Goal: Transaction & Acquisition: Purchase product/service

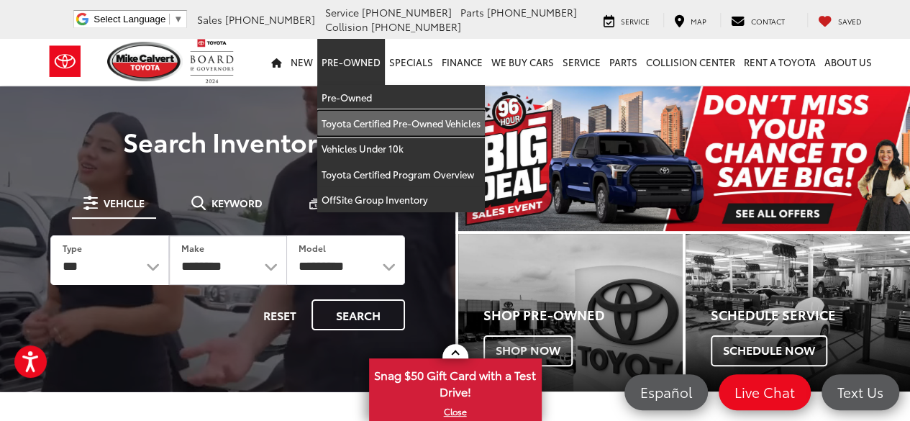
click at [359, 124] on link "Toyota Certified Pre-Owned Vehicles" at bounding box center [401, 124] width 168 height 26
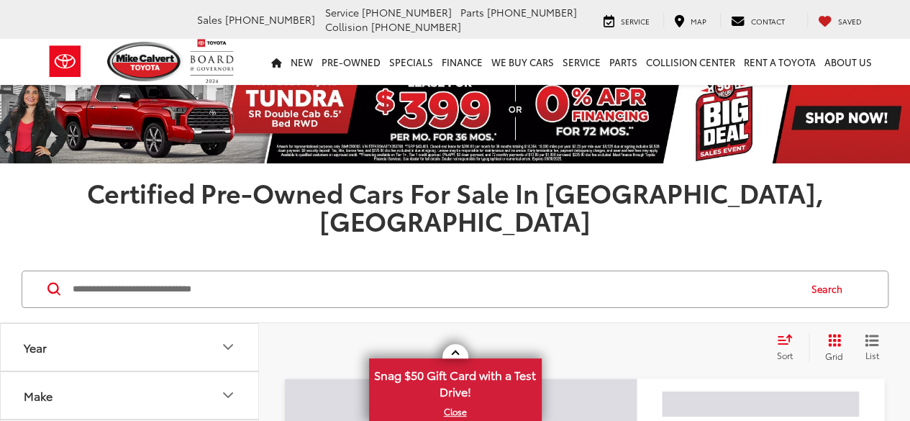
scroll to position [72, 0]
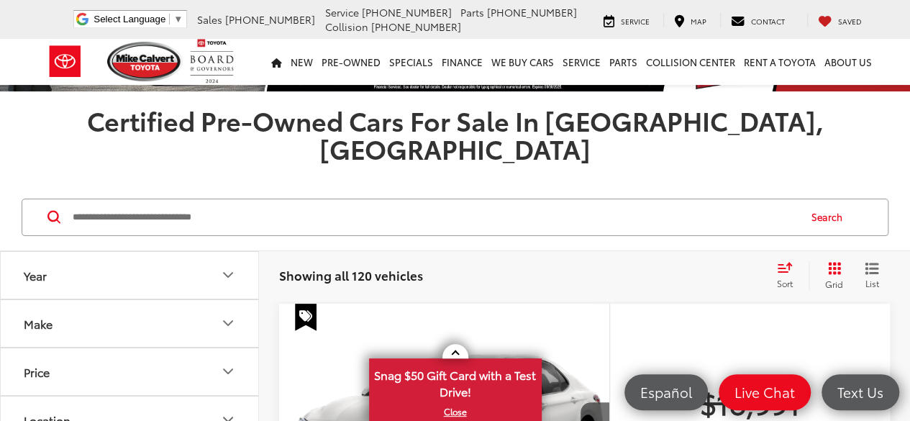
click at [214, 300] on button "Make" at bounding box center [130, 323] width 259 height 47
click at [222, 314] on icon "Make" at bounding box center [227, 322] width 17 height 17
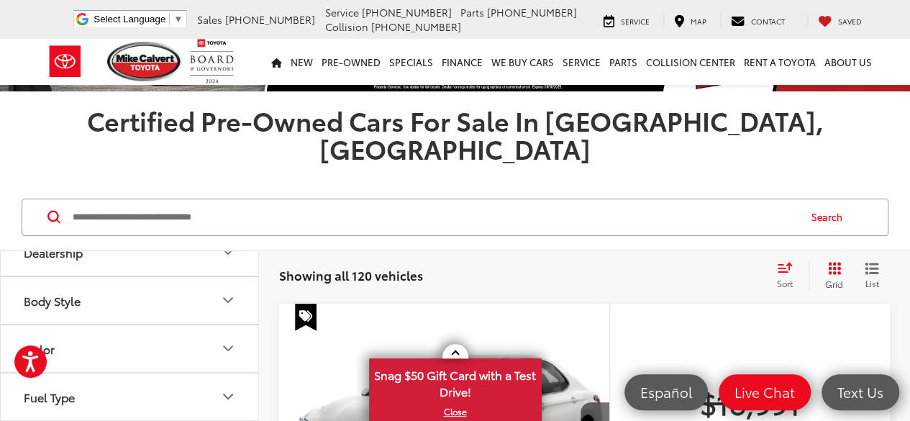
click at [229, 291] on icon "Body Style" at bounding box center [227, 299] width 17 height 17
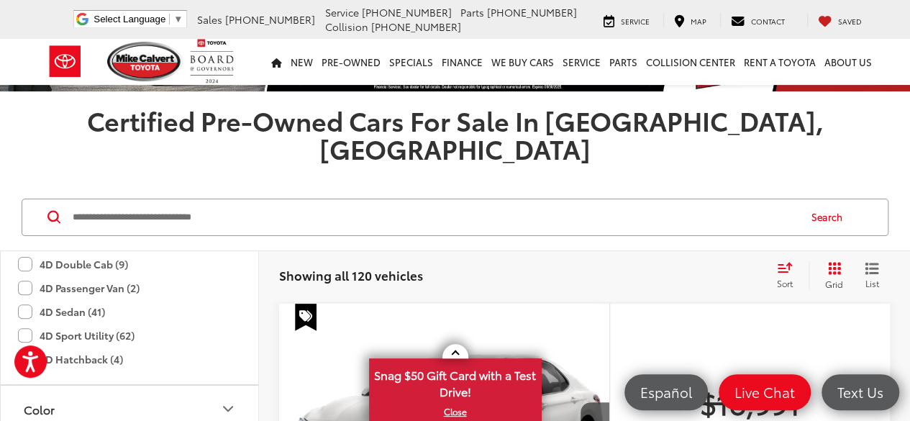
scroll to position [288, 0]
click at [27, 347] on label "4D Sport Utility (62)" at bounding box center [76, 359] width 117 height 24
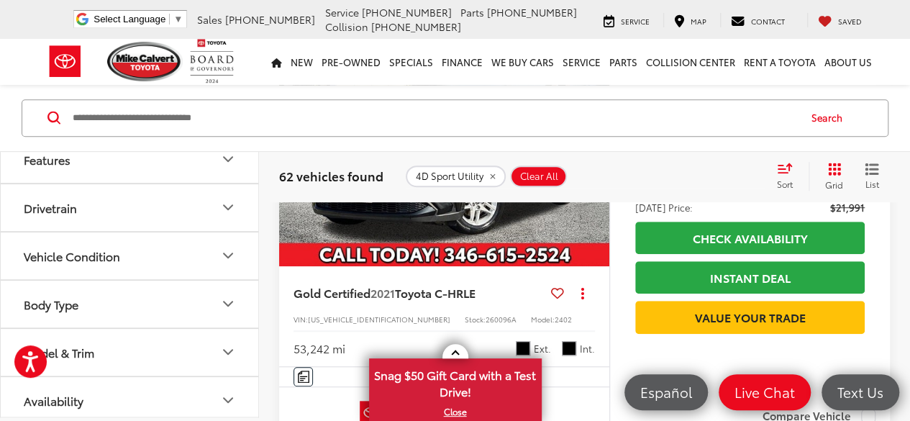
scroll to position [358, 0]
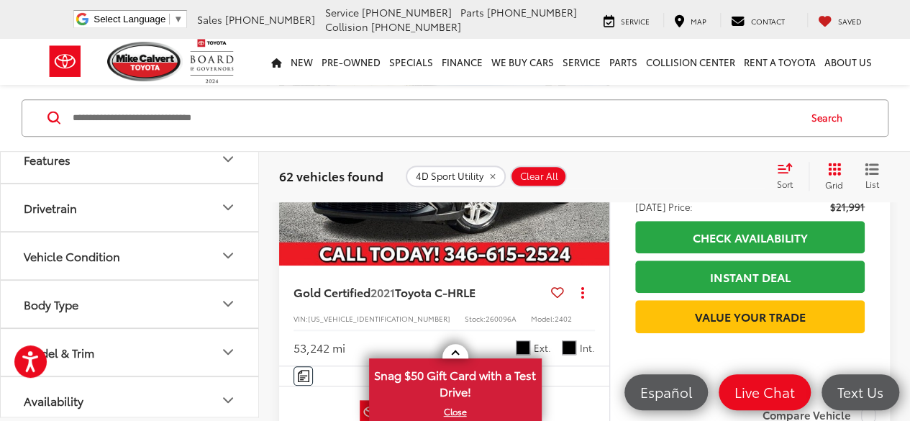
click at [213, 297] on button "Body Type" at bounding box center [130, 304] width 259 height 47
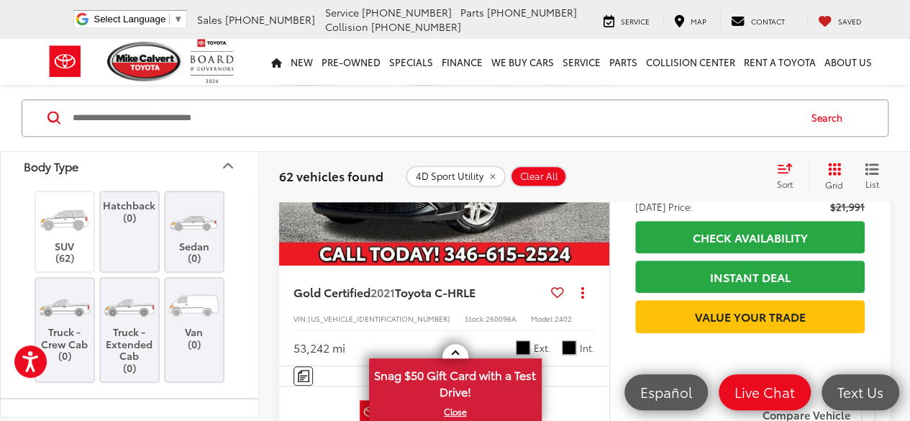
scroll to position [749, 0]
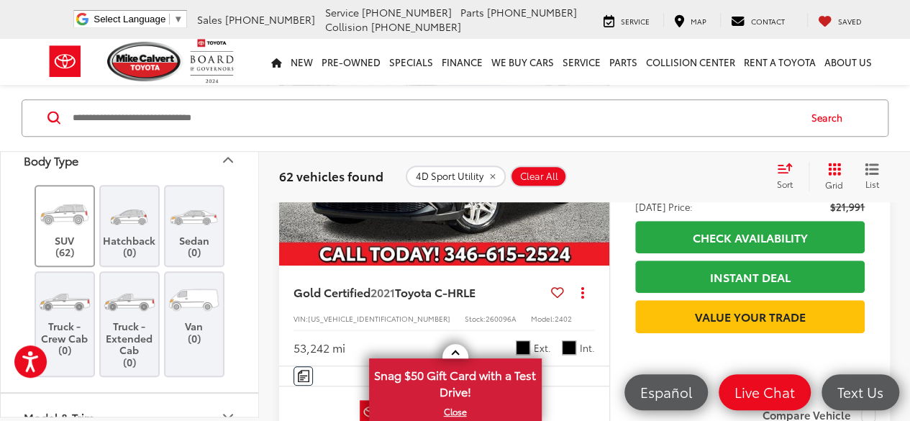
click at [64, 233] on label "SUV (62)" at bounding box center [65, 226] width 58 height 65
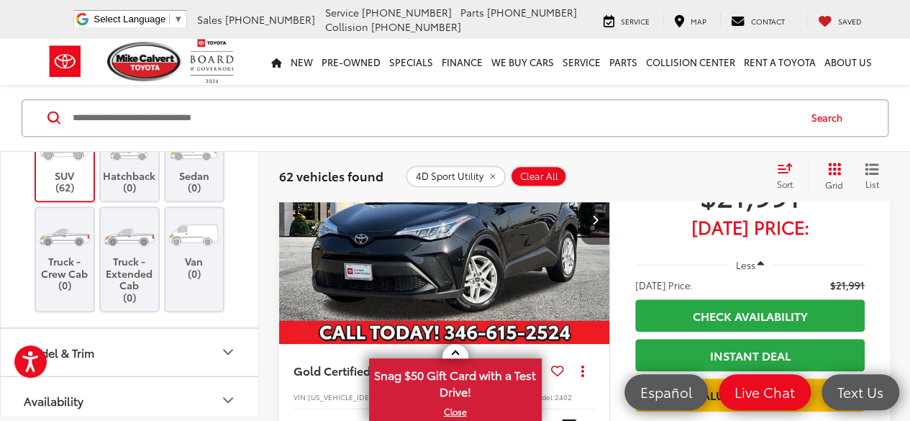
scroll to position [286, 0]
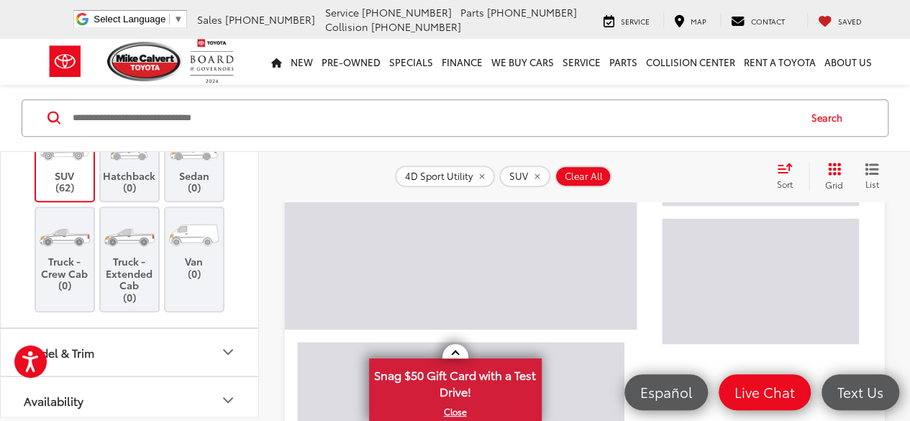
click at [213, 348] on button "Model & Trim" at bounding box center [130, 352] width 259 height 47
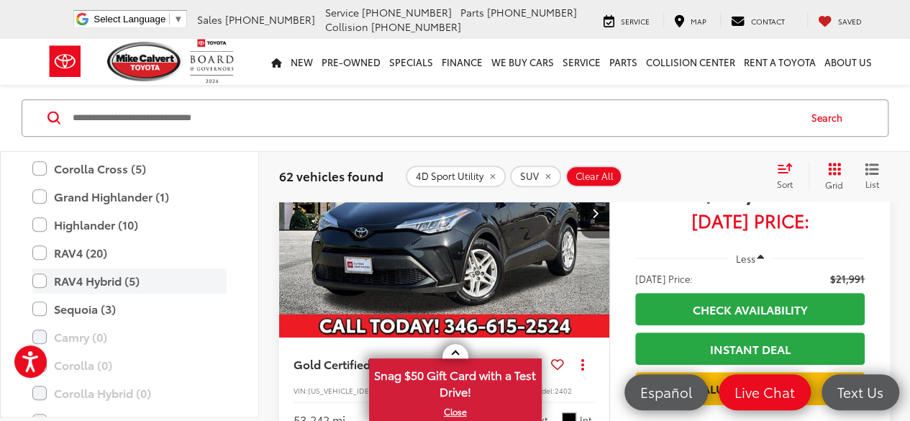
scroll to position [1030, 0]
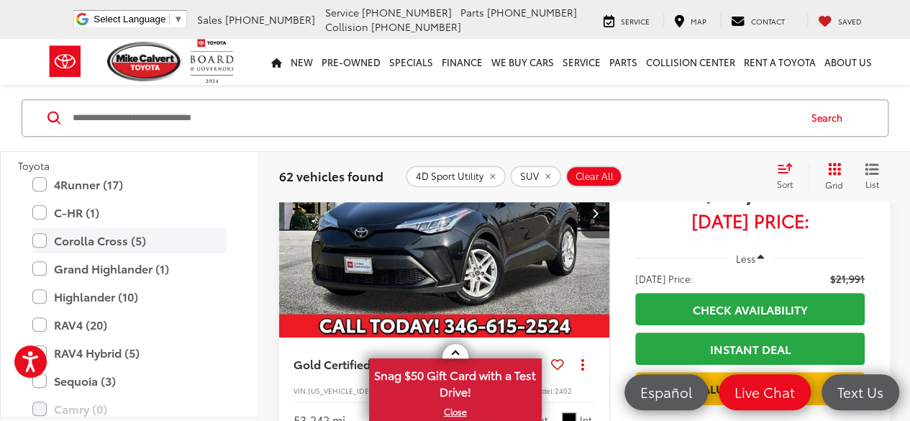
click at [65, 235] on label "Corolla Cross (5)" at bounding box center [129, 240] width 194 height 25
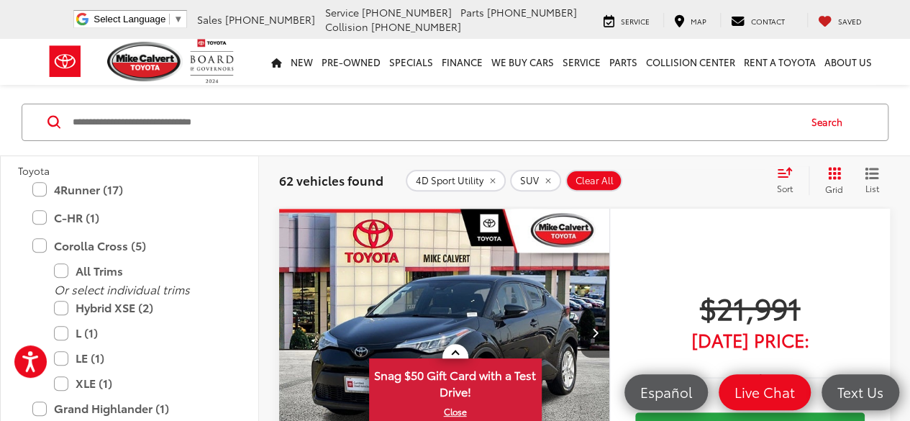
scroll to position [142, 0]
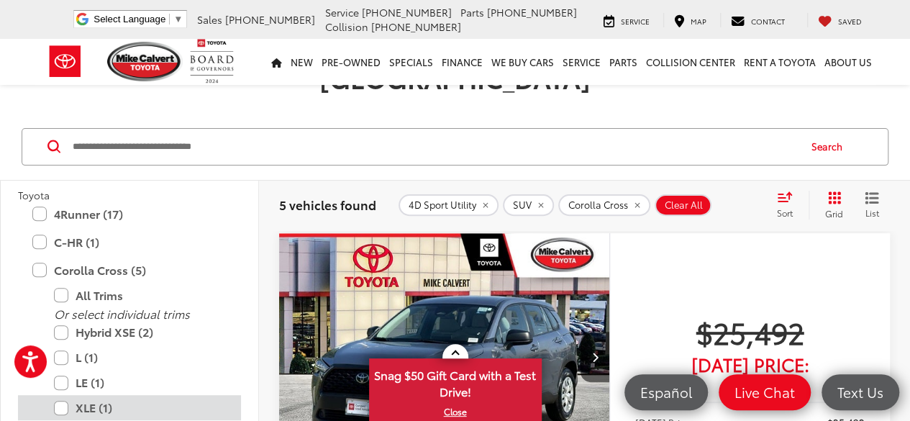
click at [60, 395] on label "XLE (1)" at bounding box center [140, 407] width 173 height 25
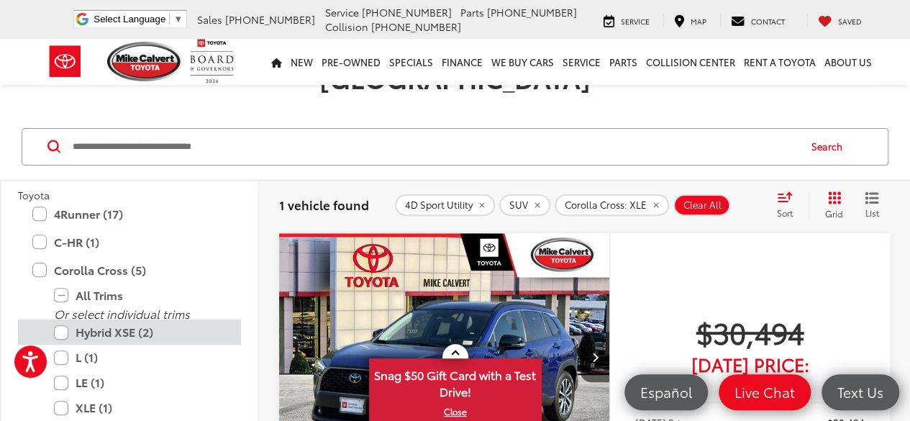
click at [63, 319] on label "Hybrid XSE (2)" at bounding box center [140, 331] width 173 height 25
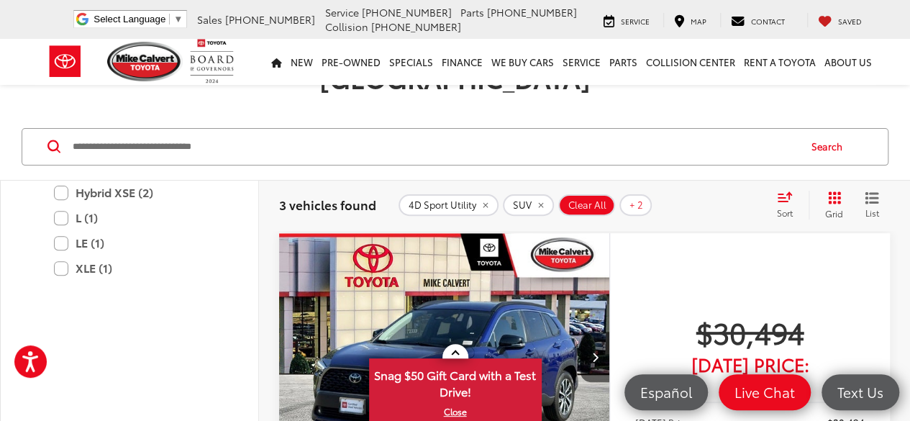
scroll to position [958, 0]
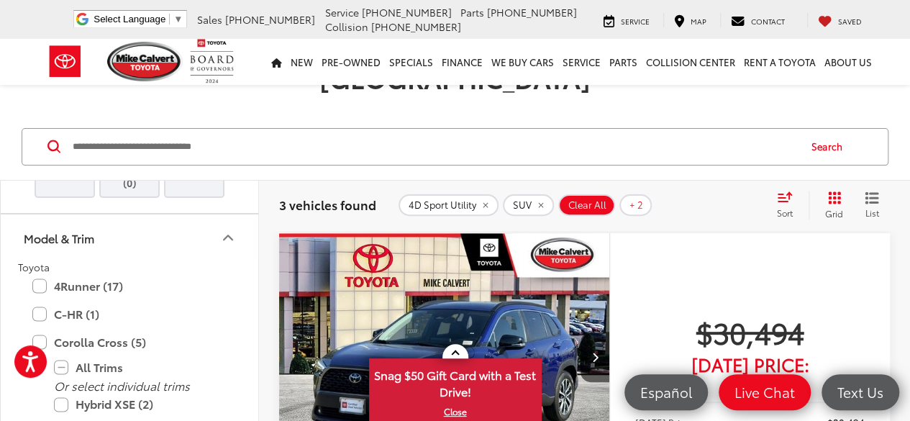
click at [739, 145] on div "Search" at bounding box center [455, 147] width 910 height 67
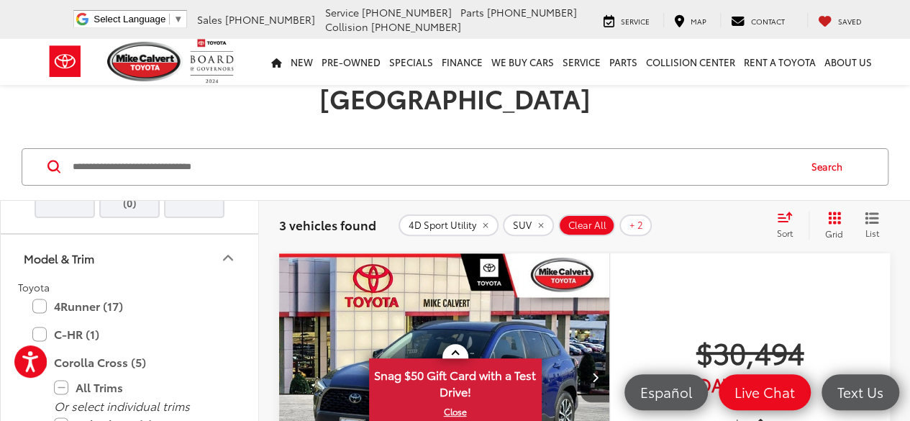
scroll to position [142, 0]
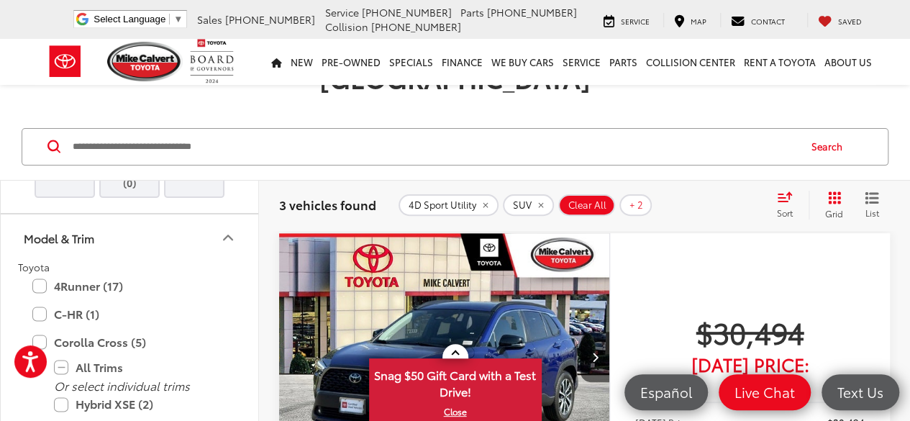
click at [501, 276] on img "2025 Toyota Corolla Cross XLE 0" at bounding box center [444, 357] width 332 height 249
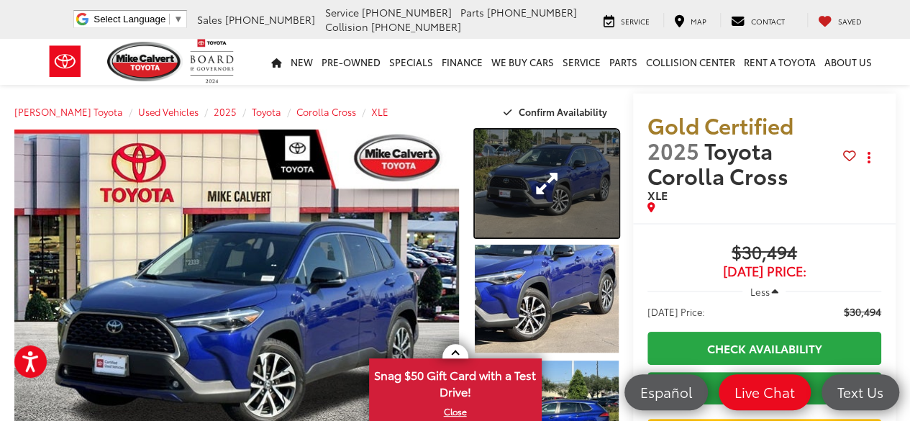
click at [485, 181] on link "Expand Photo 1" at bounding box center [546, 184] width 143 height 108
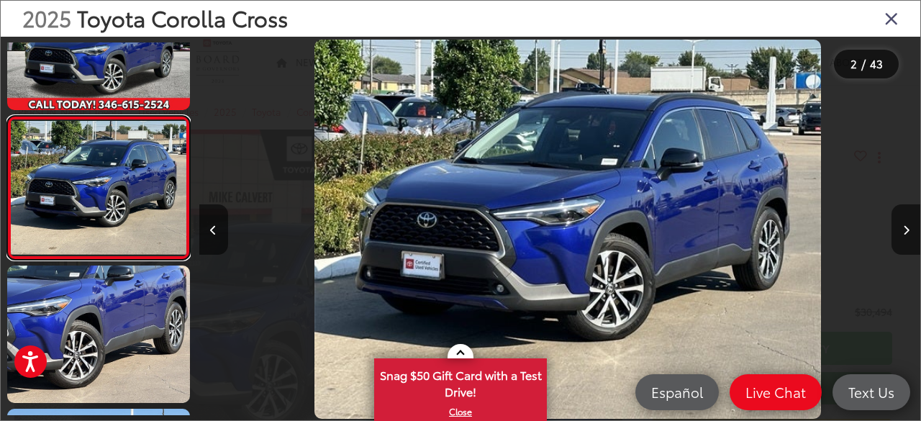
scroll to position [0, 721]
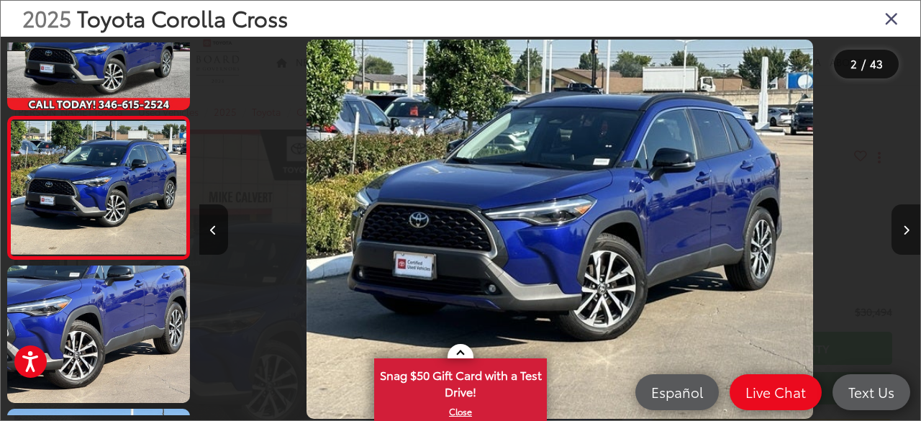
click at [905, 234] on icon "Next image" at bounding box center [906, 230] width 6 height 10
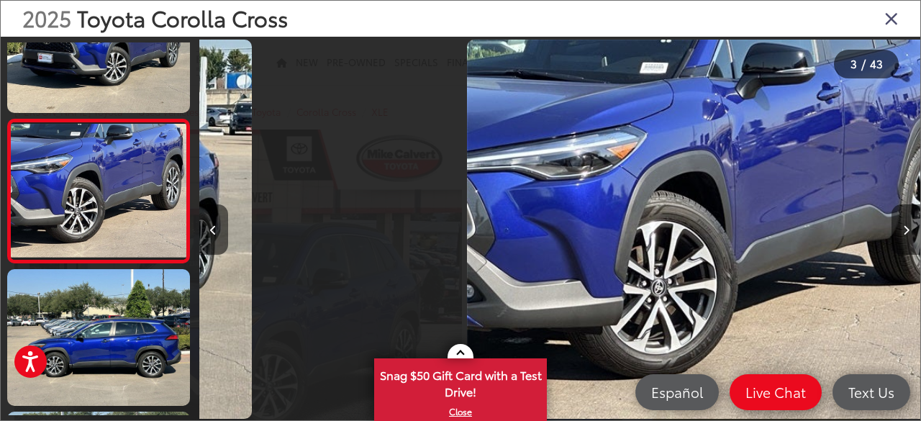
scroll to position [213, 0]
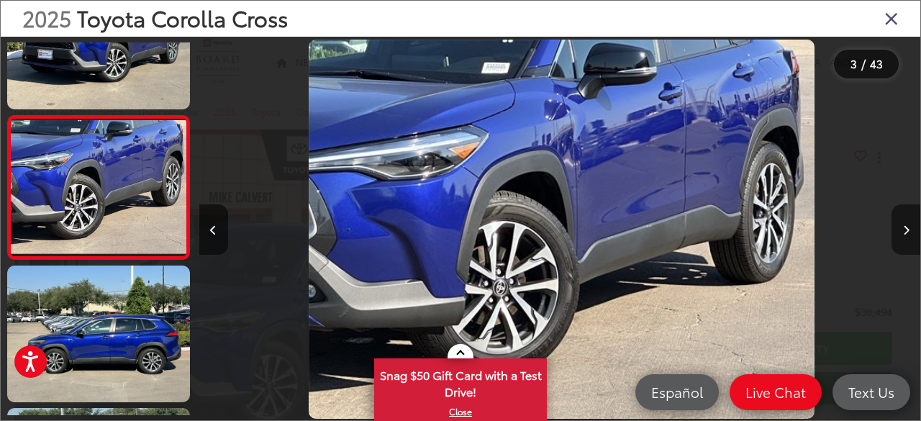
click at [905, 234] on icon "Next image" at bounding box center [906, 230] width 6 height 10
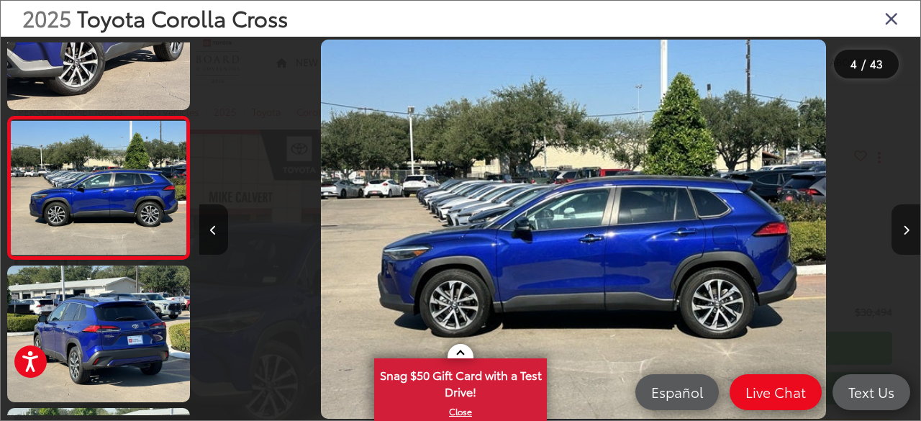
scroll to position [0, 2169]
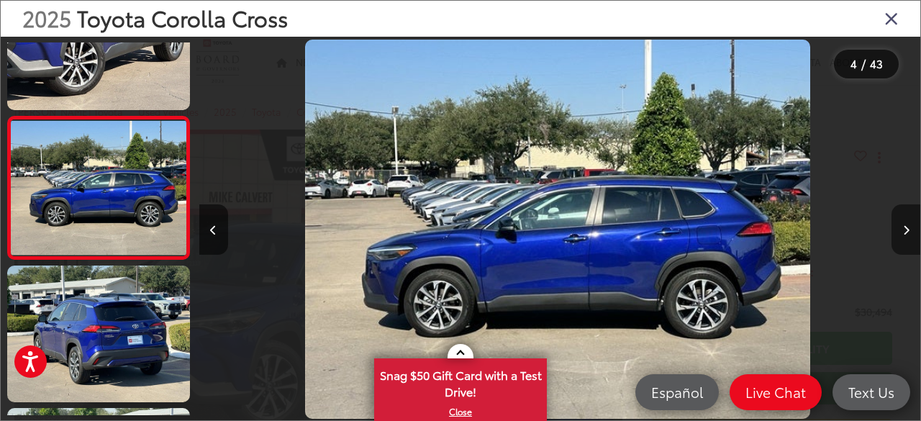
click at [905, 234] on icon "Next image" at bounding box center [906, 230] width 6 height 10
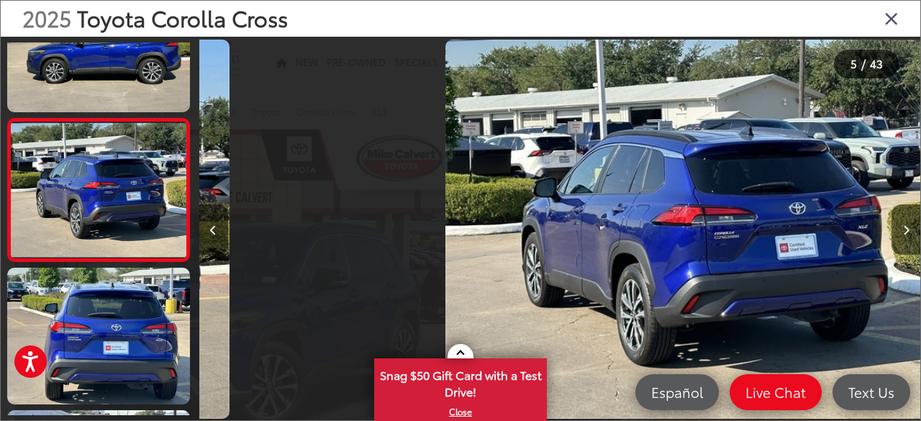
scroll to position [498, 0]
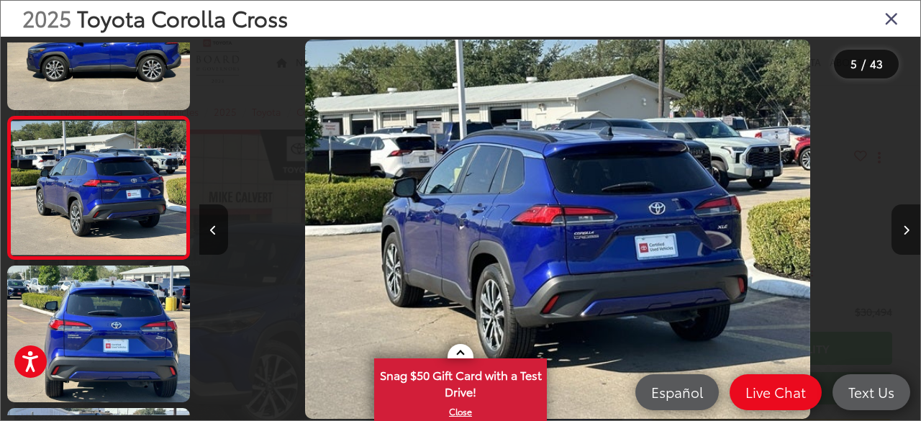
click at [905, 234] on icon "Next image" at bounding box center [906, 230] width 6 height 10
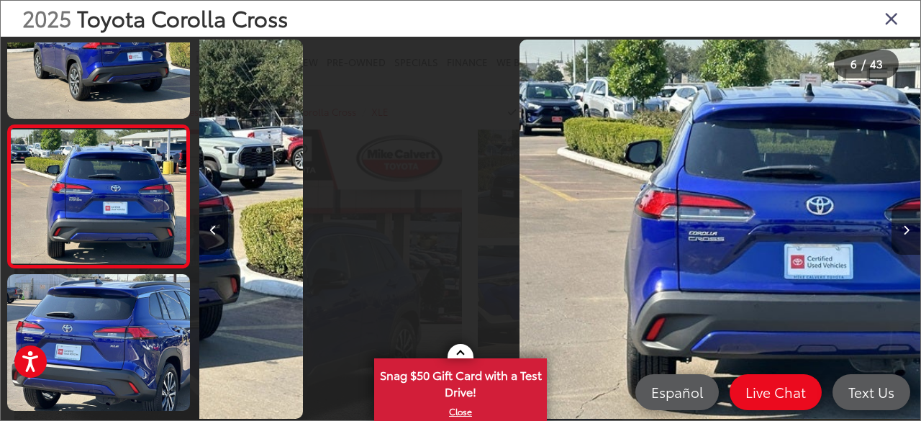
scroll to position [640, 0]
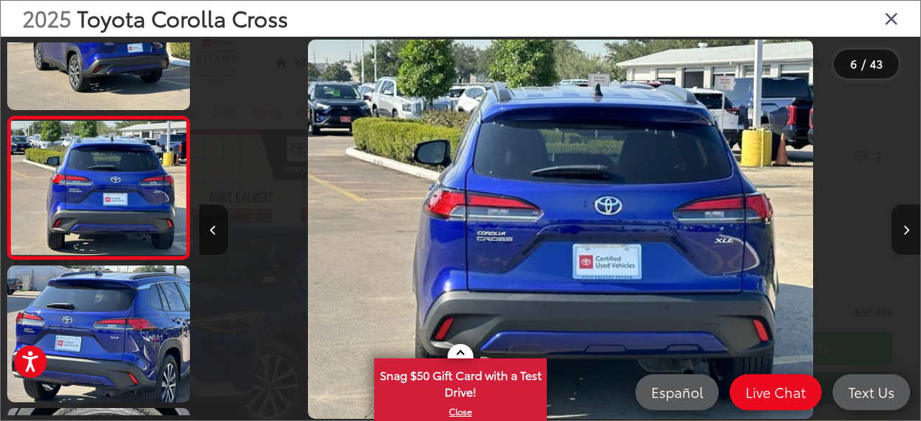
click at [905, 234] on icon "Next image" at bounding box center [906, 230] width 6 height 10
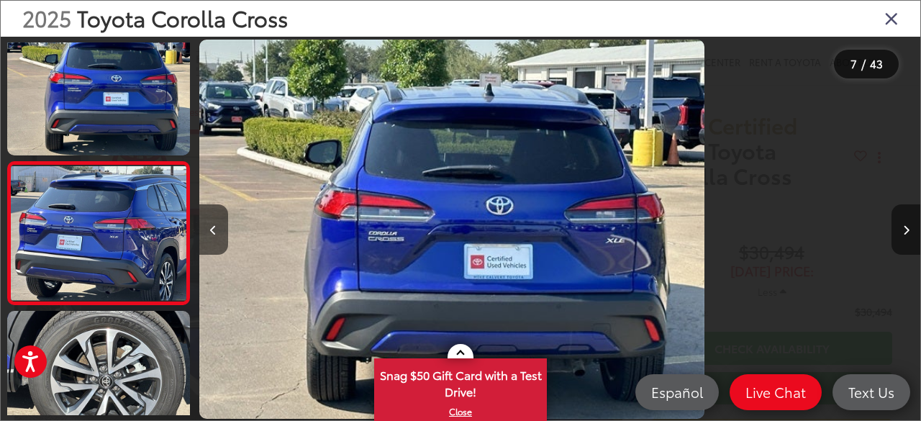
scroll to position [784, 0]
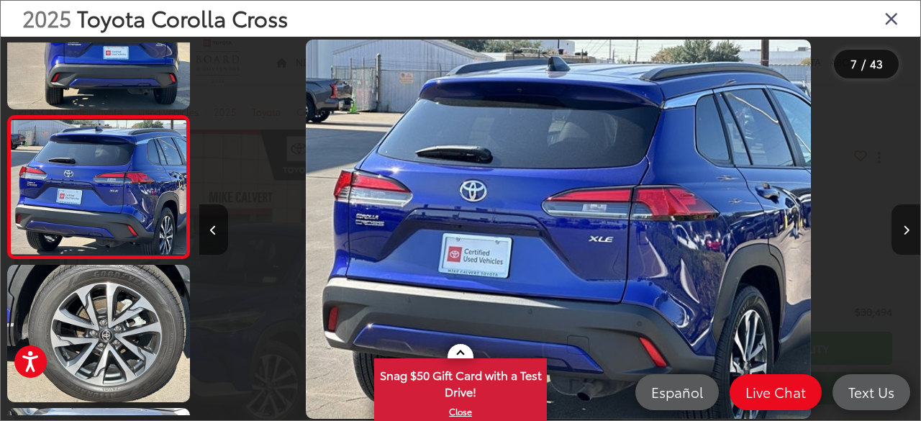
click at [905, 234] on icon "Next image" at bounding box center [906, 230] width 6 height 10
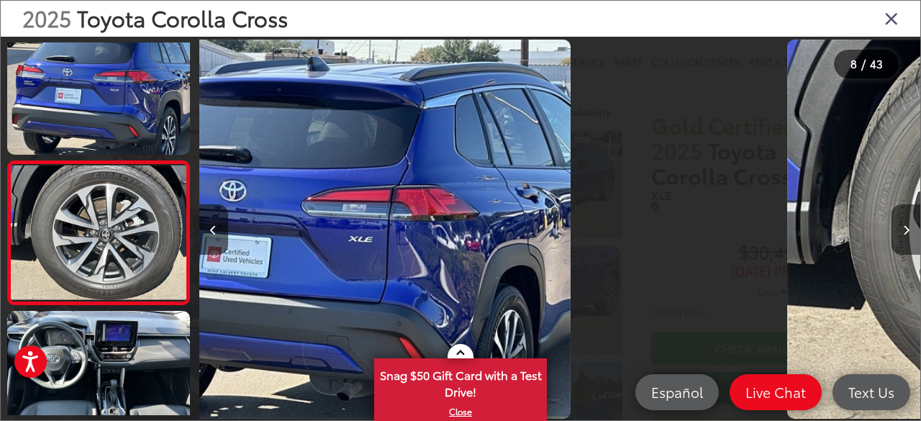
scroll to position [926, 0]
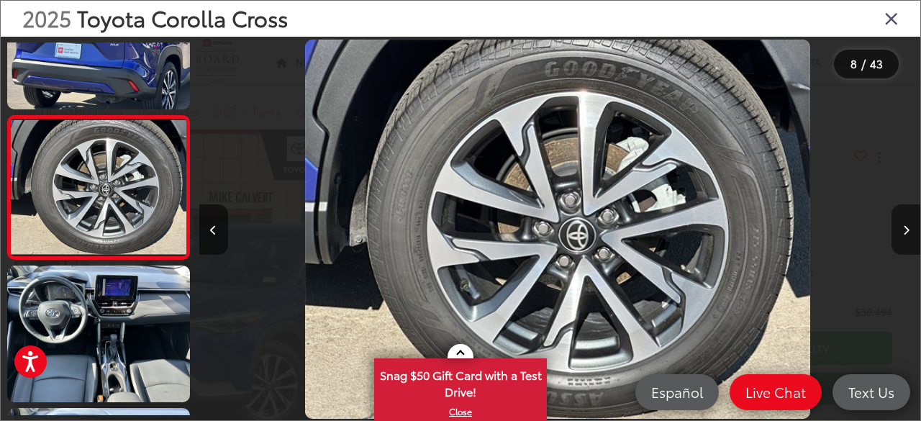
click at [905, 234] on icon "Next image" at bounding box center [906, 230] width 6 height 10
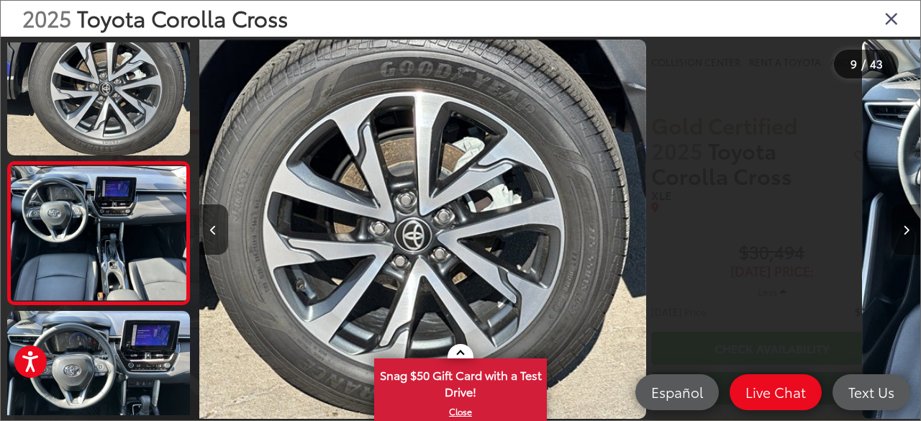
scroll to position [0, 0]
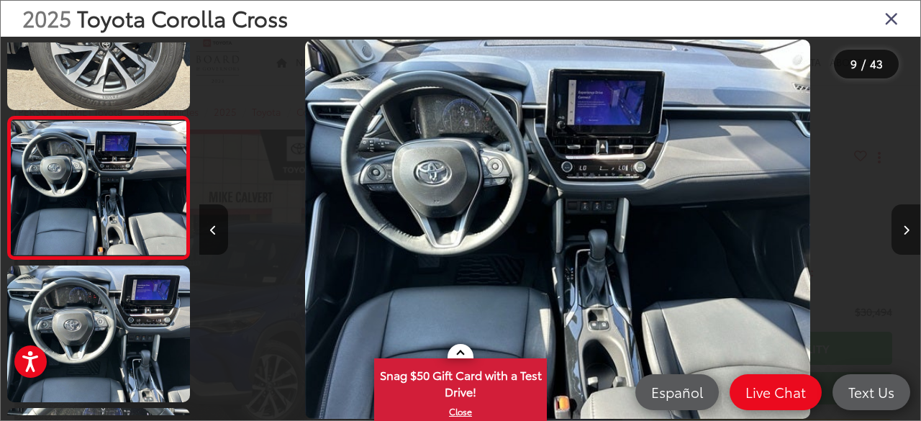
click at [905, 234] on icon "Next image" at bounding box center [906, 230] width 6 height 10
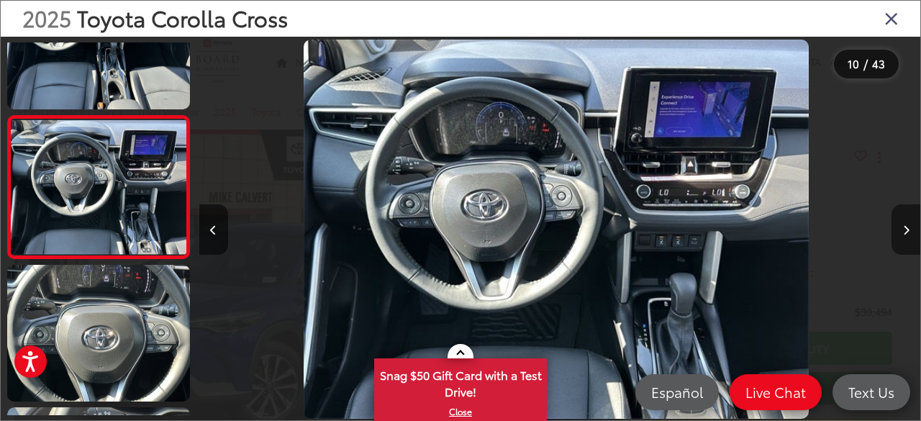
click at [905, 234] on icon "Next image" at bounding box center [906, 230] width 6 height 10
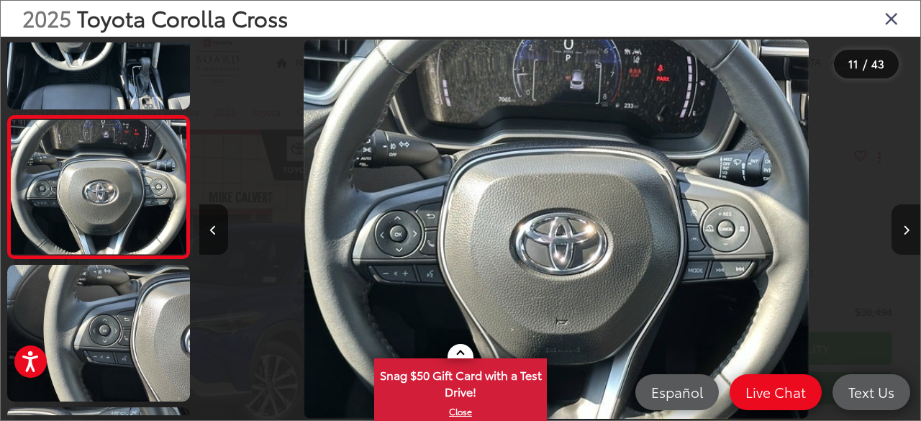
click at [905, 234] on icon "Next image" at bounding box center [906, 230] width 6 height 10
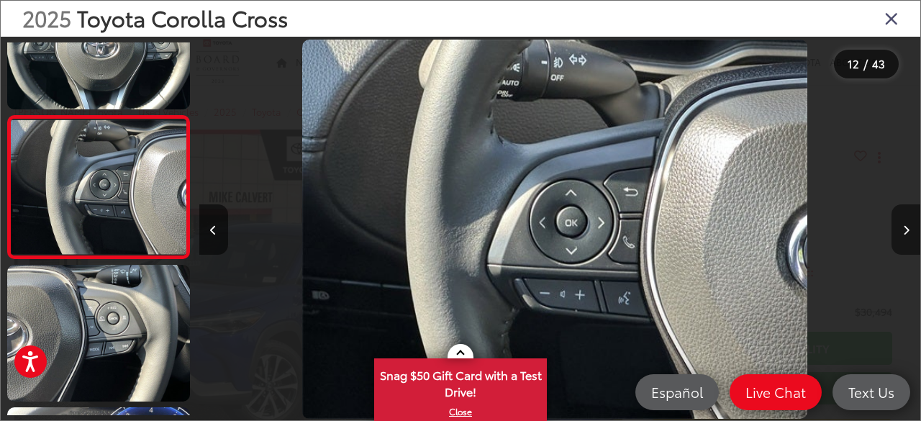
click at [905, 234] on icon "Next image" at bounding box center [906, 230] width 6 height 10
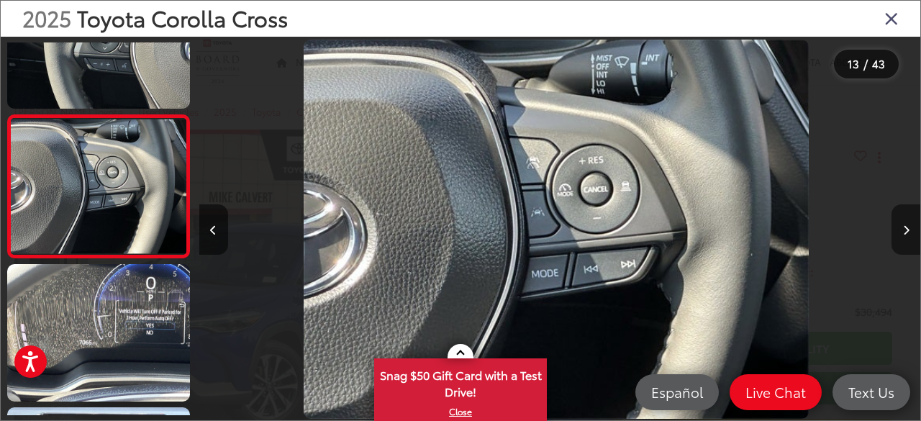
click at [905, 234] on icon "Next image" at bounding box center [906, 230] width 6 height 10
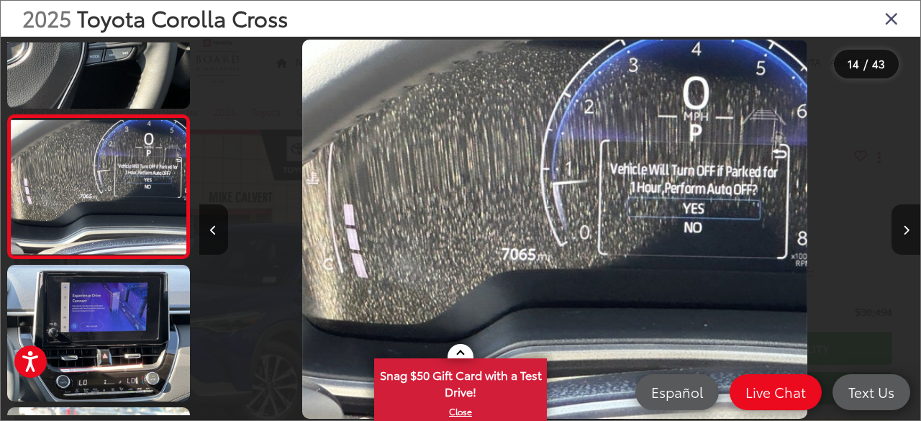
click at [905, 234] on icon "Next image" at bounding box center [906, 230] width 6 height 10
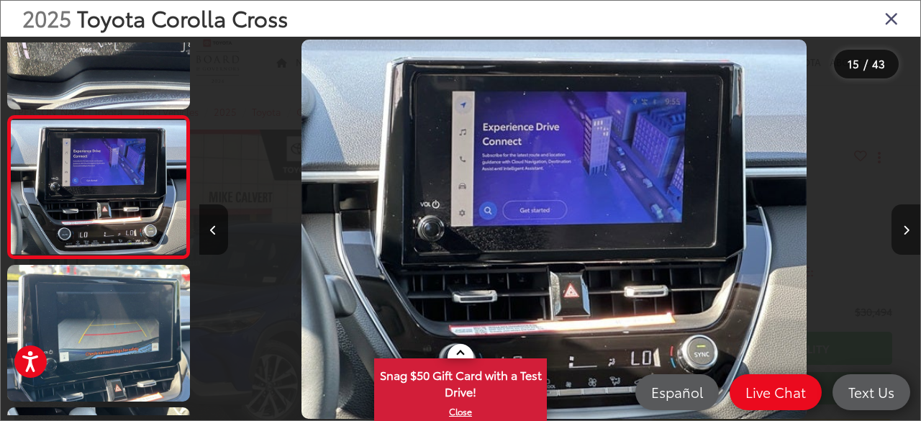
click at [905, 234] on icon "Next image" at bounding box center [906, 230] width 6 height 10
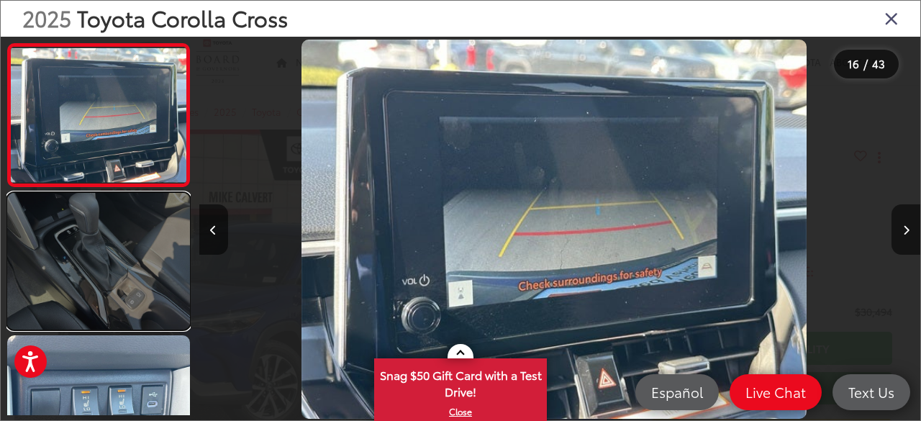
click at [114, 242] on link at bounding box center [98, 261] width 183 height 137
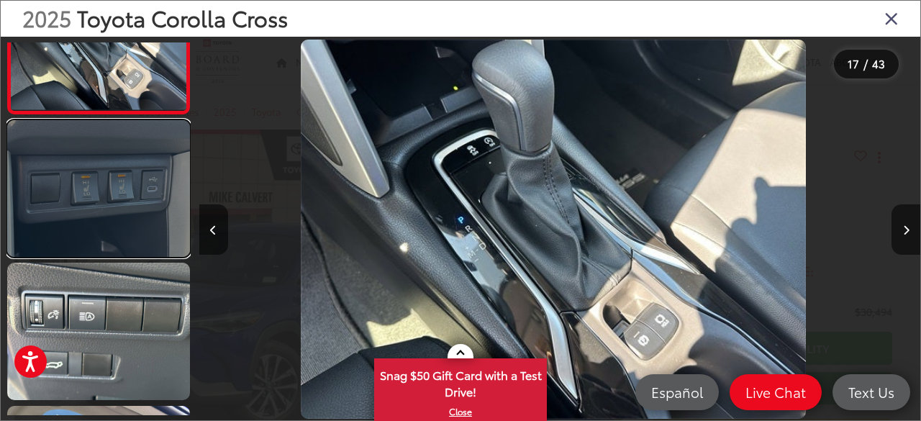
click at [114, 208] on link at bounding box center [98, 188] width 183 height 137
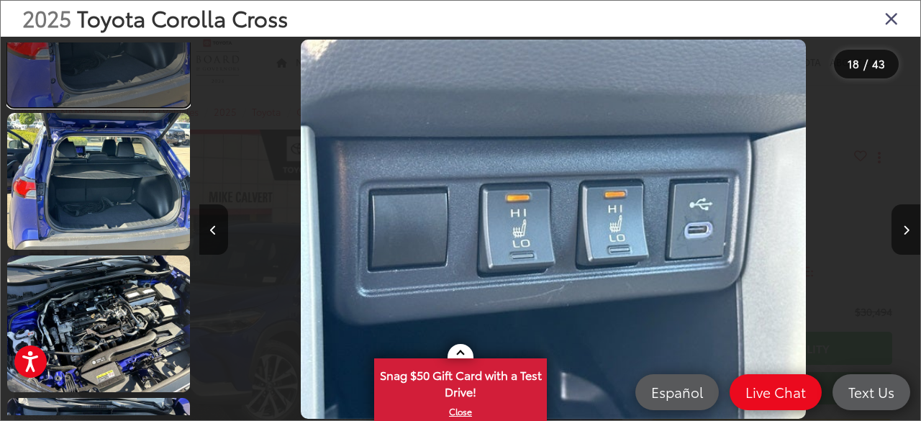
click at [83, 96] on link at bounding box center [98, 38] width 183 height 137
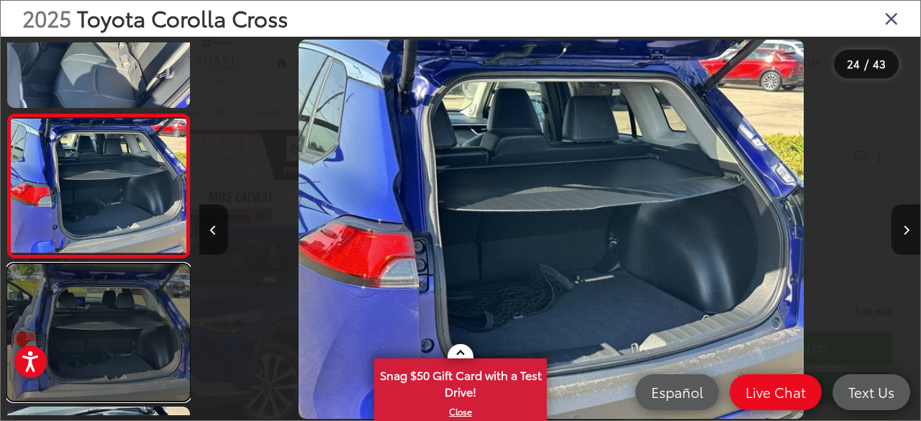
click at [108, 345] on link at bounding box center [98, 332] width 183 height 137
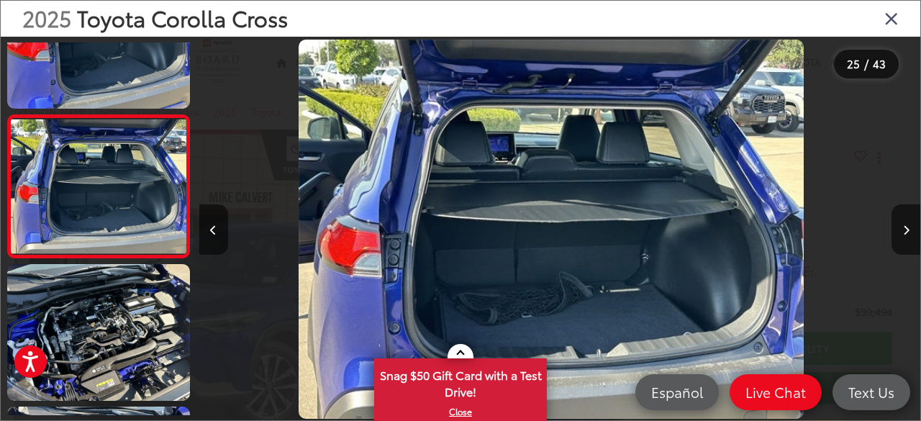
click at [892, 15] on icon "Close gallery" at bounding box center [891, 18] width 14 height 19
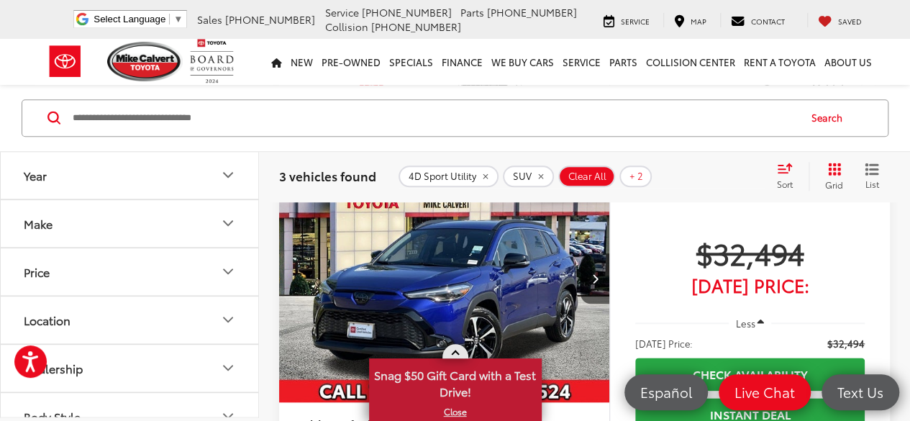
scroll to position [718, 0]
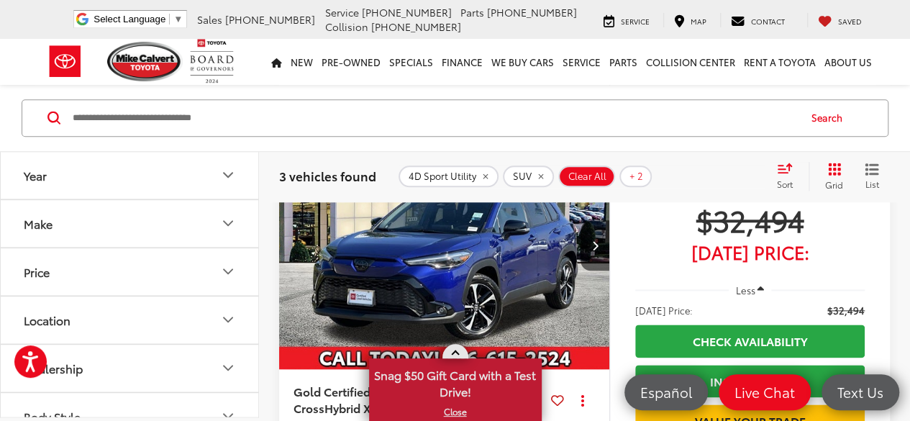
click at [452, 355] on span at bounding box center [455, 354] width 8 height 8
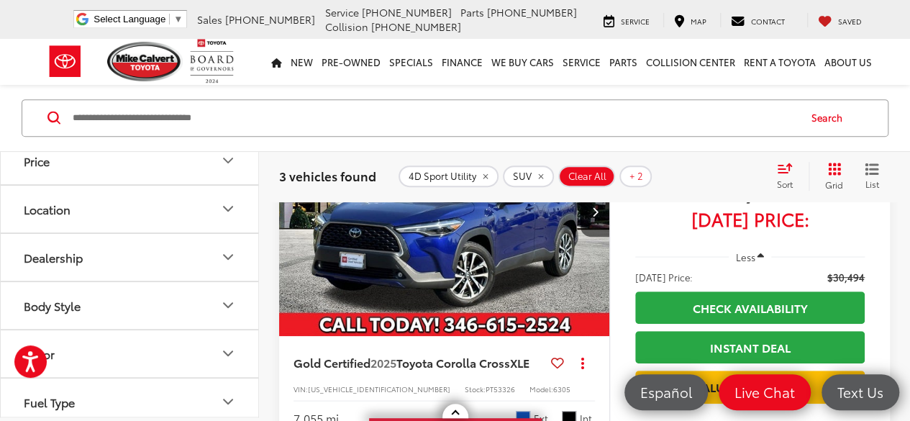
scroll to position [216, 0]
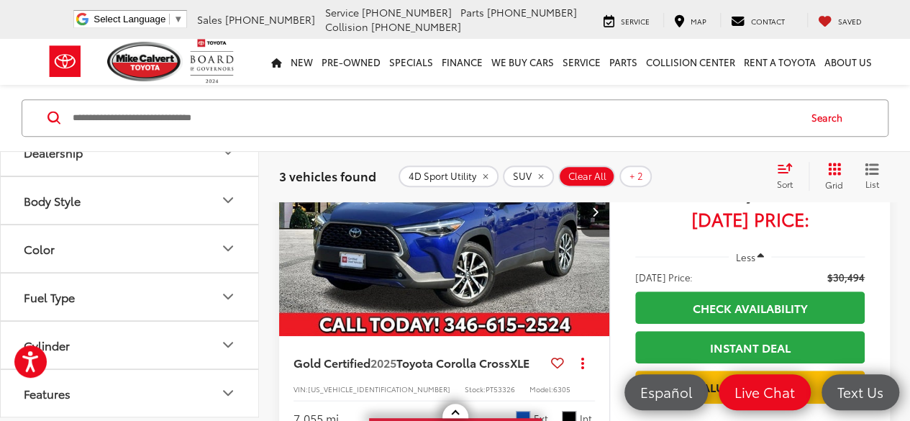
click at [230, 199] on icon "Body Style" at bounding box center [227, 200] width 17 height 17
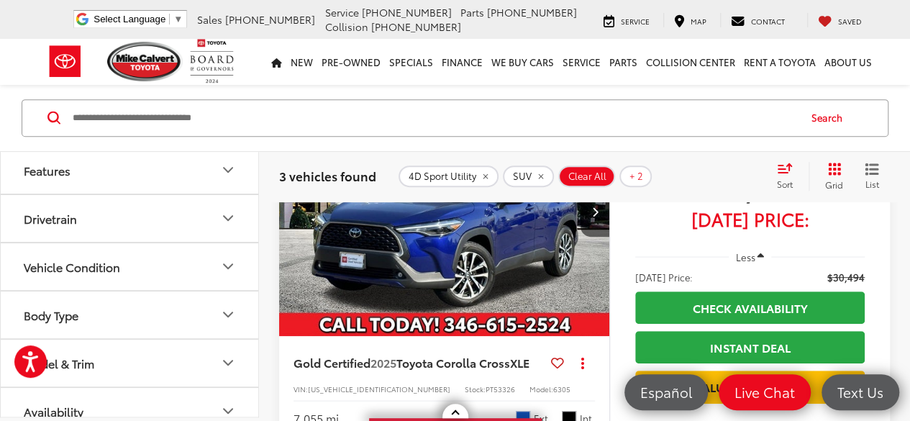
scroll to position [605, 0]
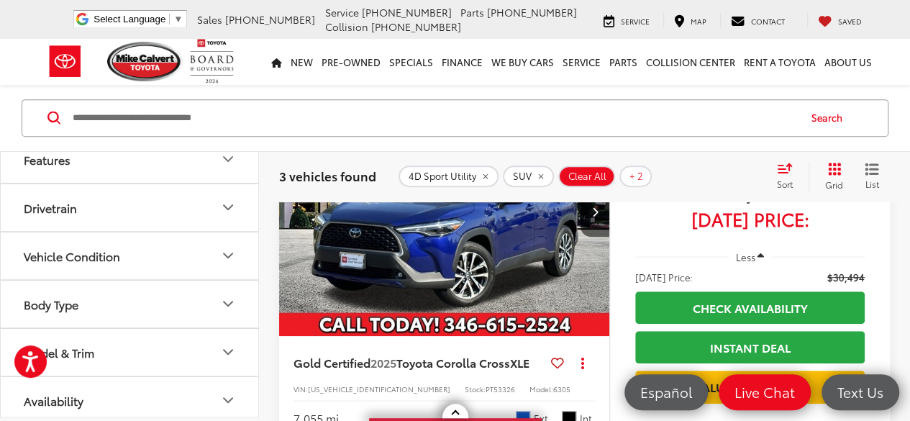
click at [222, 307] on button "Body Type" at bounding box center [130, 304] width 259 height 47
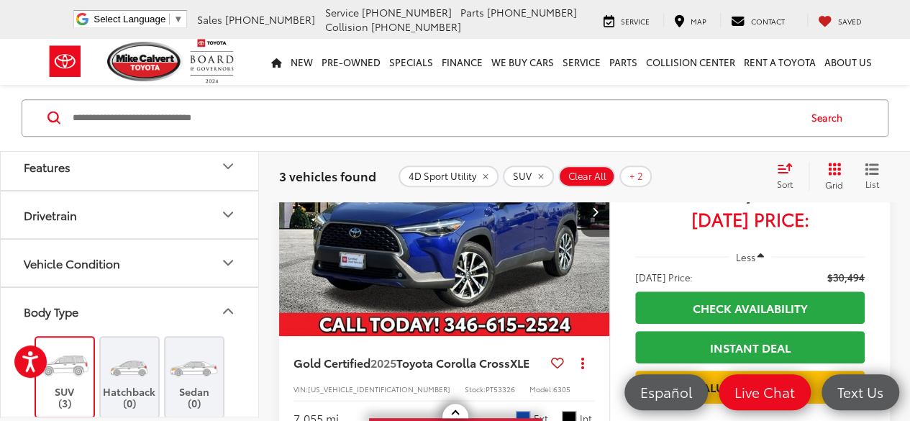
click at [224, 309] on icon "Body Type" at bounding box center [228, 311] width 9 height 4
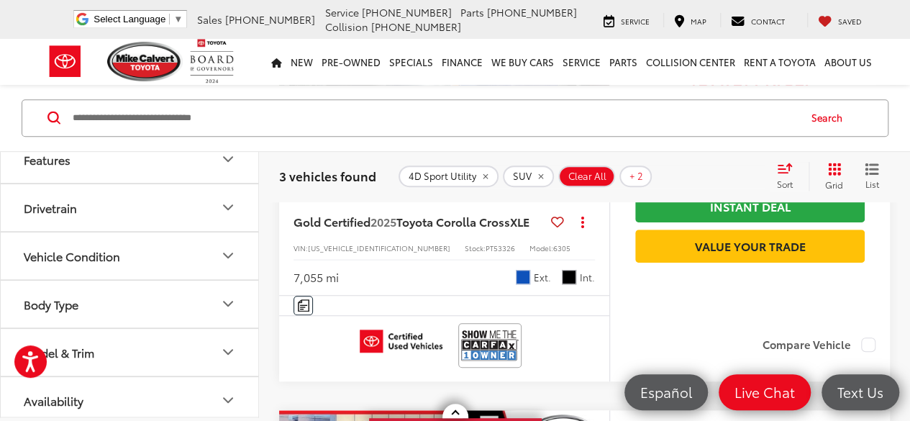
scroll to position [432, 0]
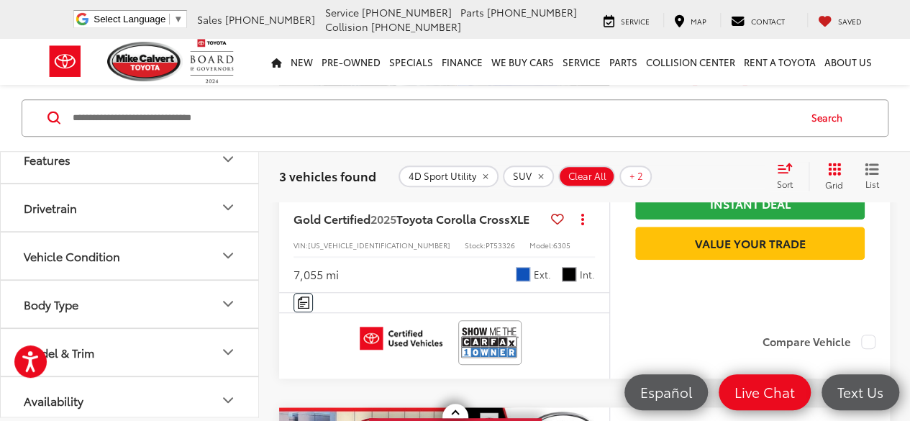
click at [223, 344] on icon "Model & Trim" at bounding box center [227, 352] width 17 height 17
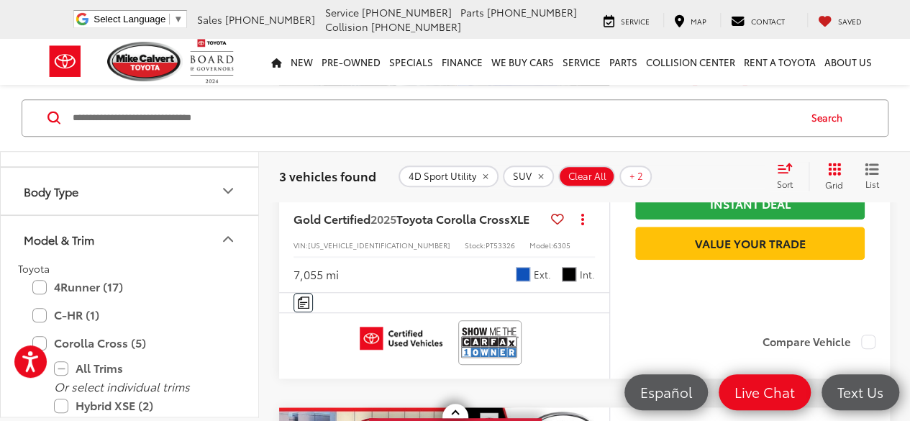
scroll to position [821, 0]
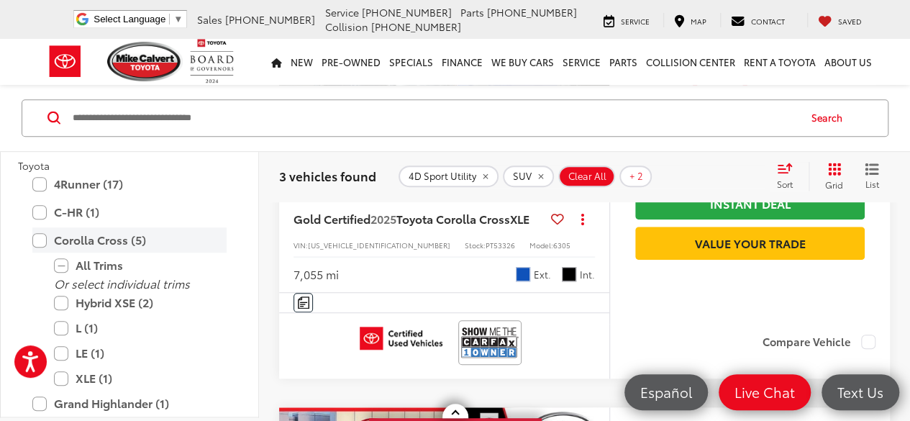
click at [42, 238] on label "Corolla Cross (5)" at bounding box center [129, 240] width 194 height 25
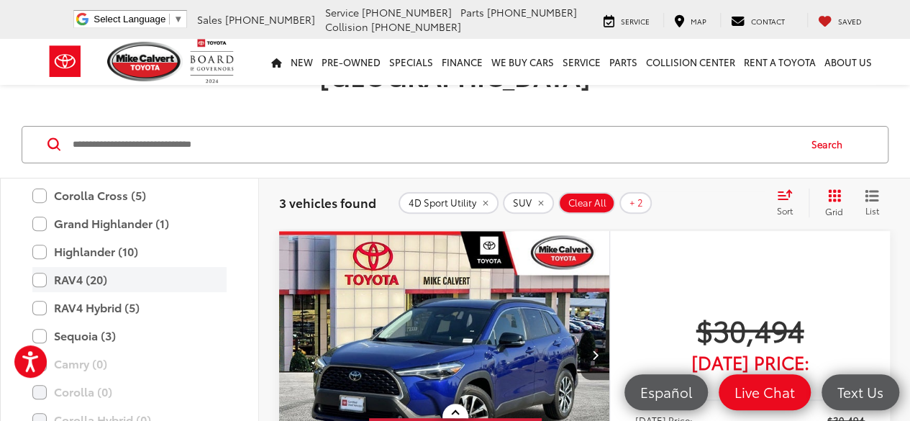
scroll to position [142, 0]
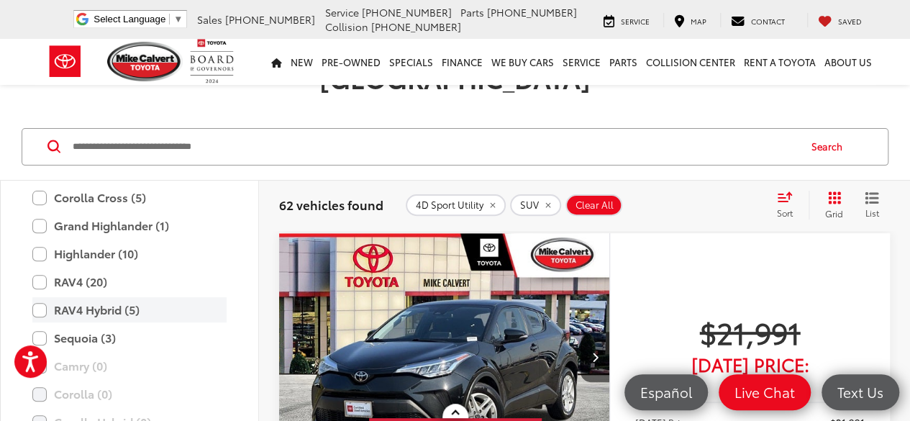
click at [35, 297] on label "RAV4 Hybrid (5)" at bounding box center [129, 309] width 194 height 25
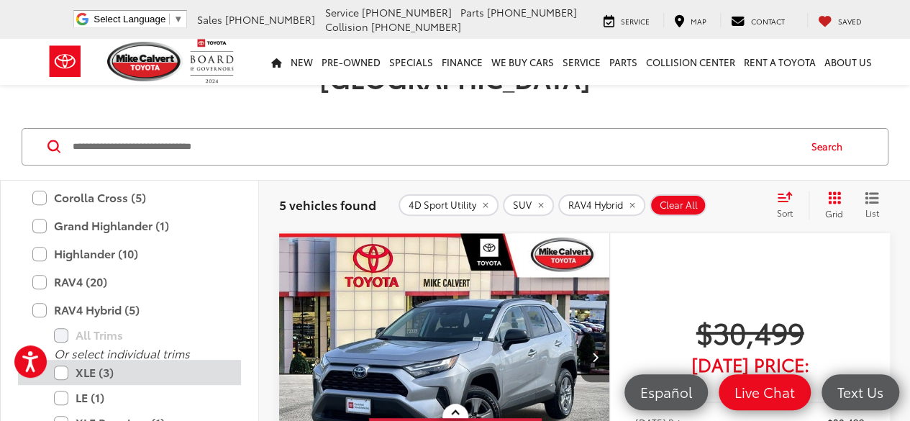
click at [63, 360] on label "XLE (3)" at bounding box center [140, 372] width 173 height 25
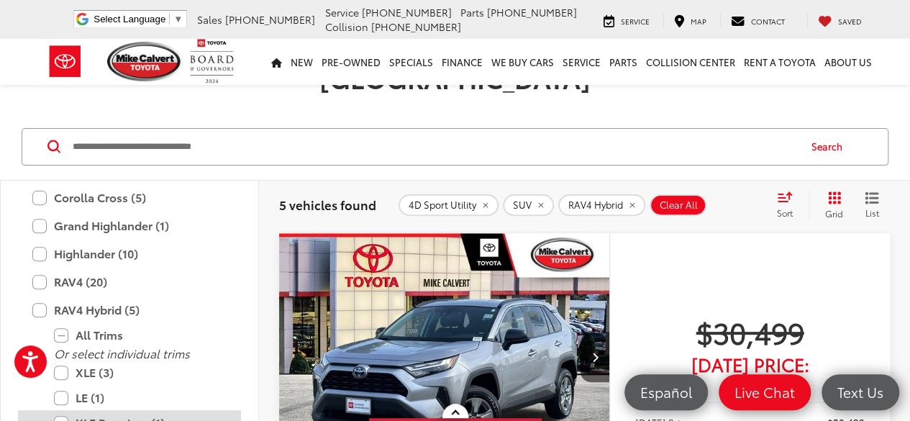
click at [63, 410] on label "XLE Premium (1)" at bounding box center [140, 422] width 173 height 25
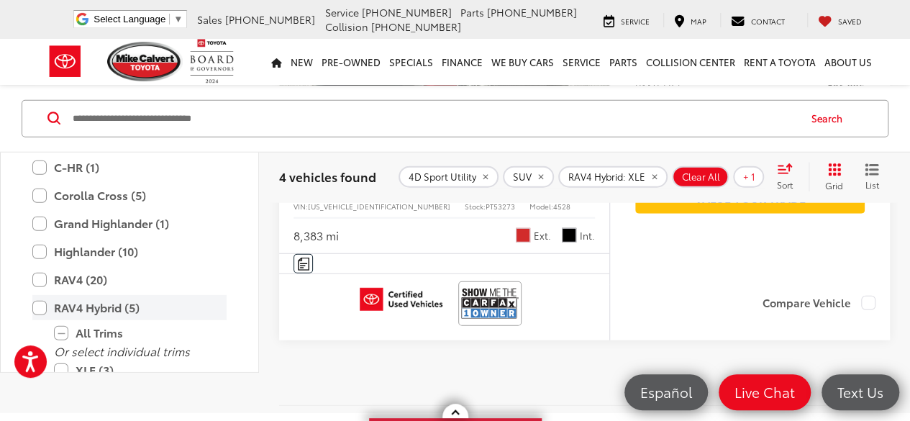
scroll to position [893, 0]
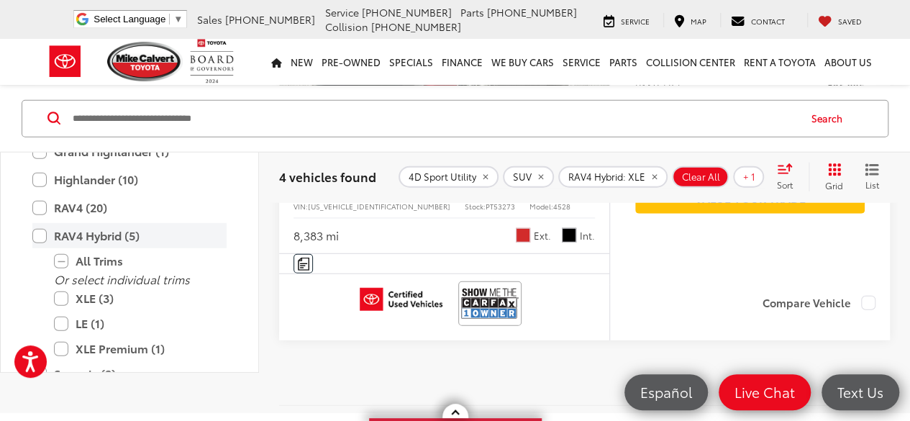
click at [44, 248] on label "RAV4 Hybrid (5)" at bounding box center [129, 235] width 194 height 25
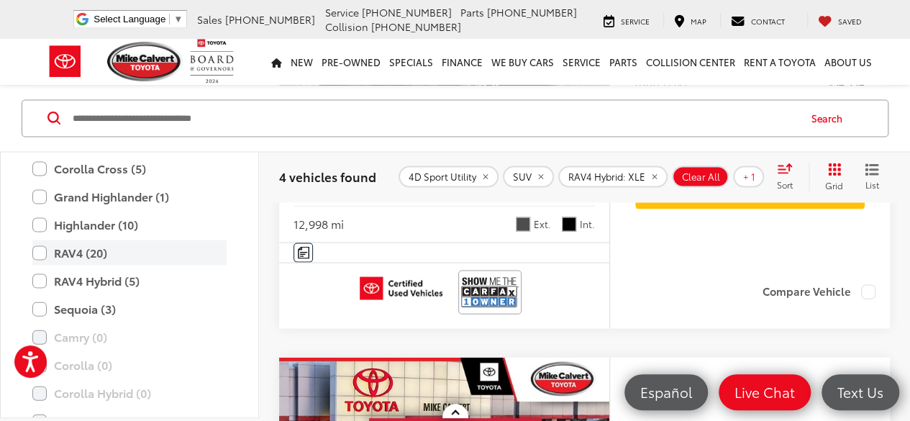
click at [42, 247] on label "RAV4 (20)" at bounding box center [129, 252] width 194 height 25
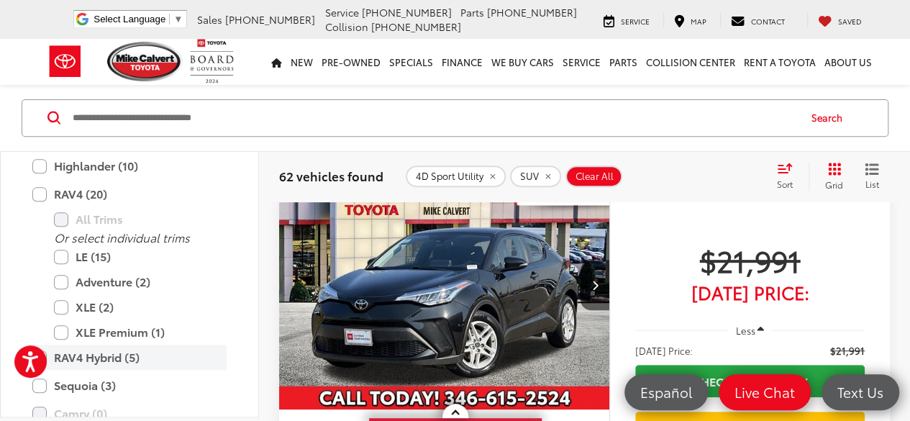
scroll to position [965, 0]
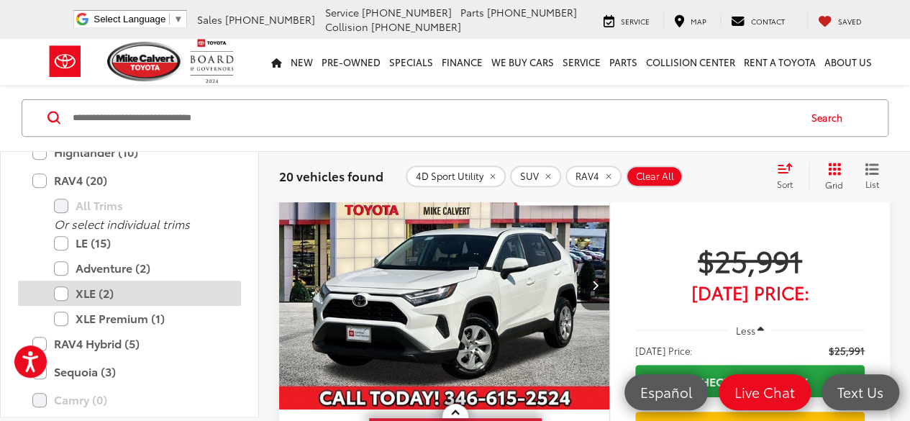
click at [59, 287] on label "XLE (2)" at bounding box center [140, 293] width 173 height 25
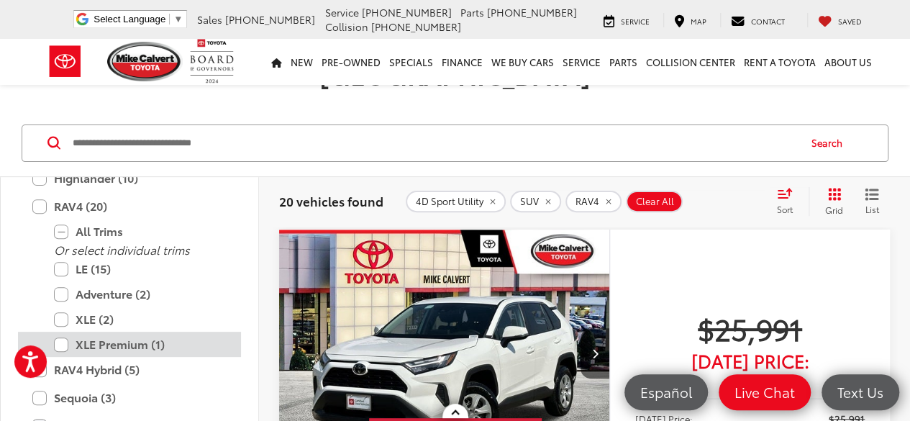
click at [58, 332] on label "XLE Premium (1)" at bounding box center [140, 344] width 173 height 25
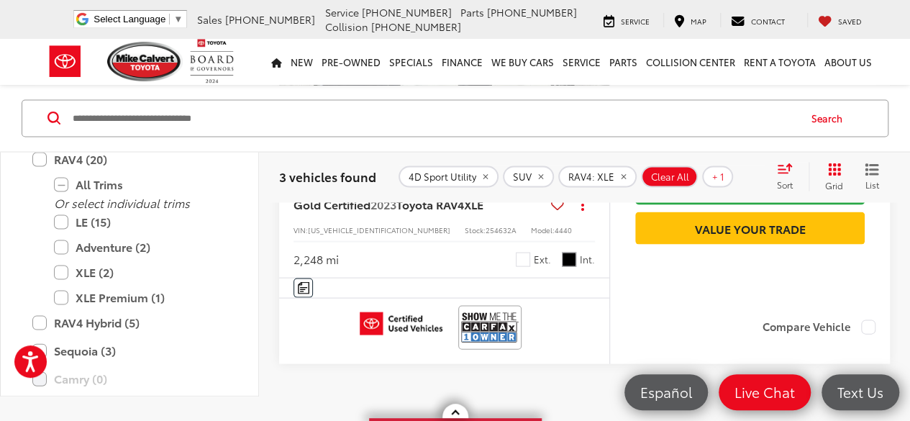
scroll to position [1222, 0]
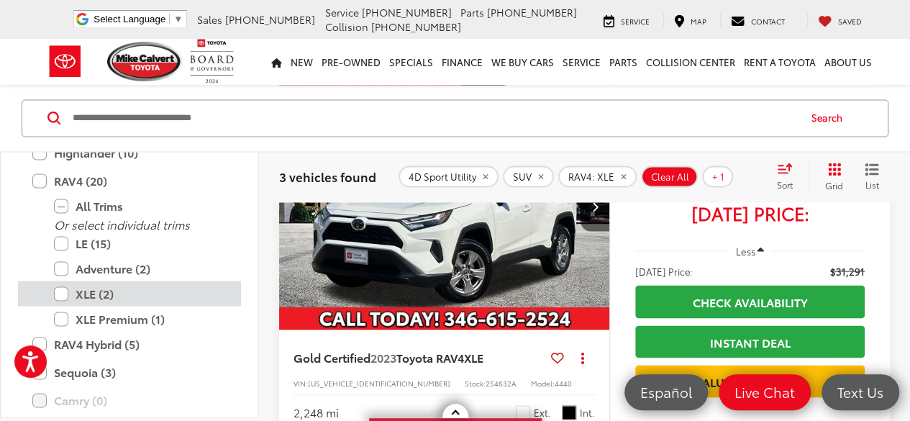
click at [63, 290] on label "XLE (2)" at bounding box center [140, 293] width 173 height 25
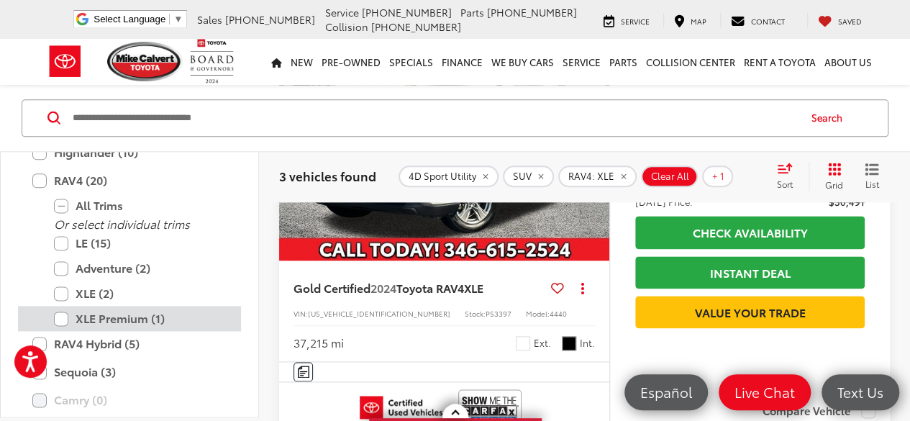
click at [63, 313] on label "XLE Premium (1)" at bounding box center [140, 319] width 173 height 25
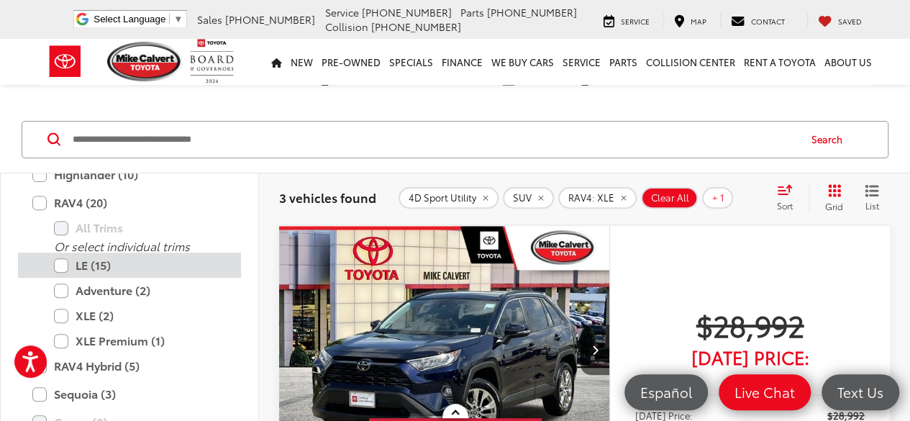
scroll to position [142, 0]
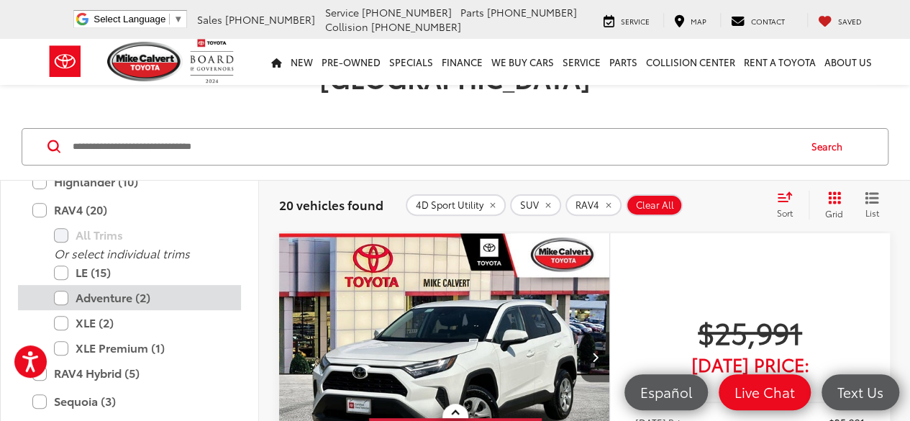
click at [109, 285] on label "Adventure (2)" at bounding box center [140, 297] width 173 height 25
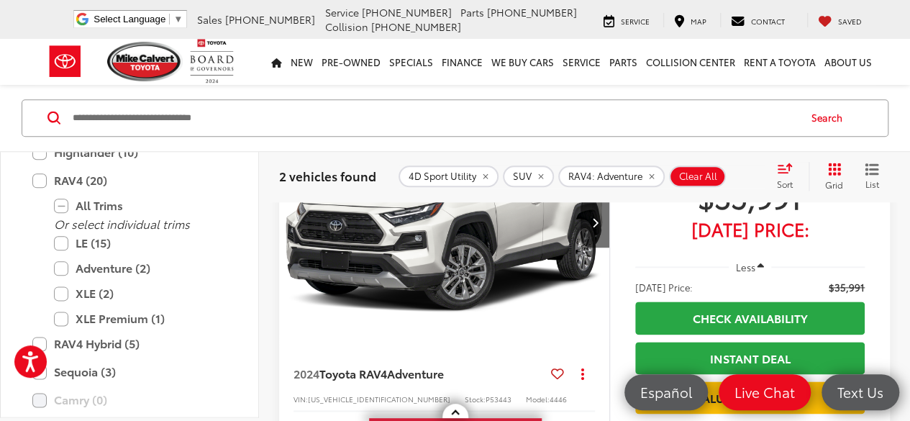
scroll to position [718, 0]
